Goal: Transaction & Acquisition: Book appointment/travel/reservation

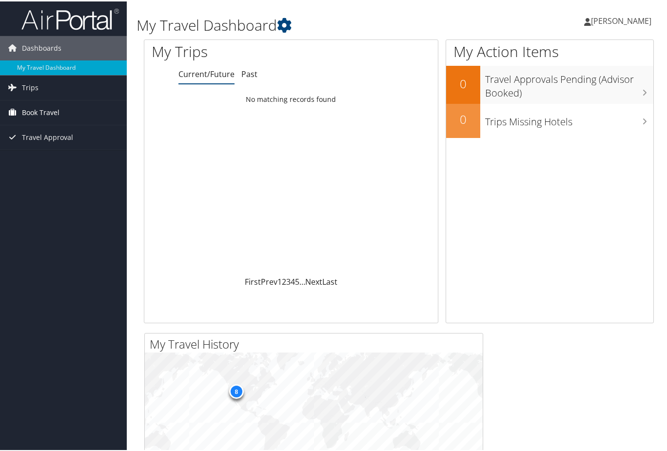
click at [36, 109] on span "Book Travel" at bounding box center [41, 111] width 38 height 24
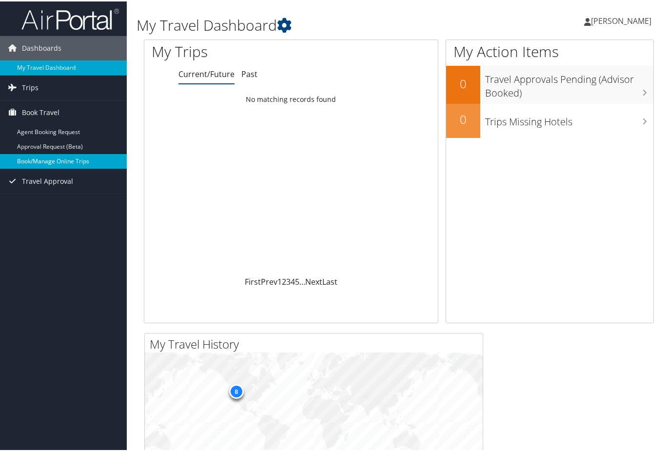
click at [58, 160] on link "Book/Manage Online Trips" at bounding box center [63, 160] width 127 height 15
